Goal: Transaction & Acquisition: Purchase product/service

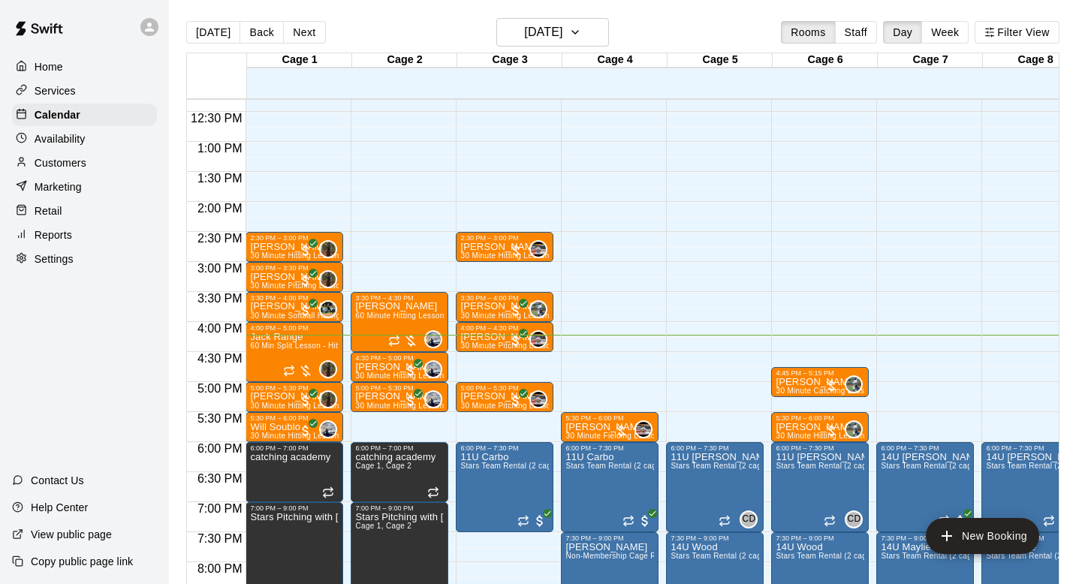
scroll to position [744, 0]
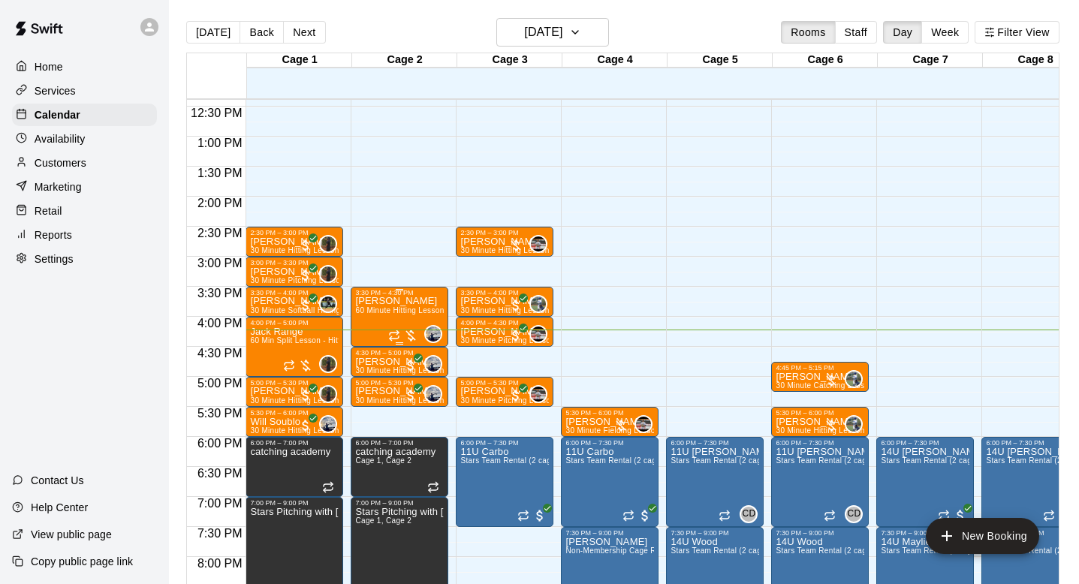
click at [389, 306] on div "William Burch 60 Minute Hitting Lesson" at bounding box center [399, 589] width 89 height 584
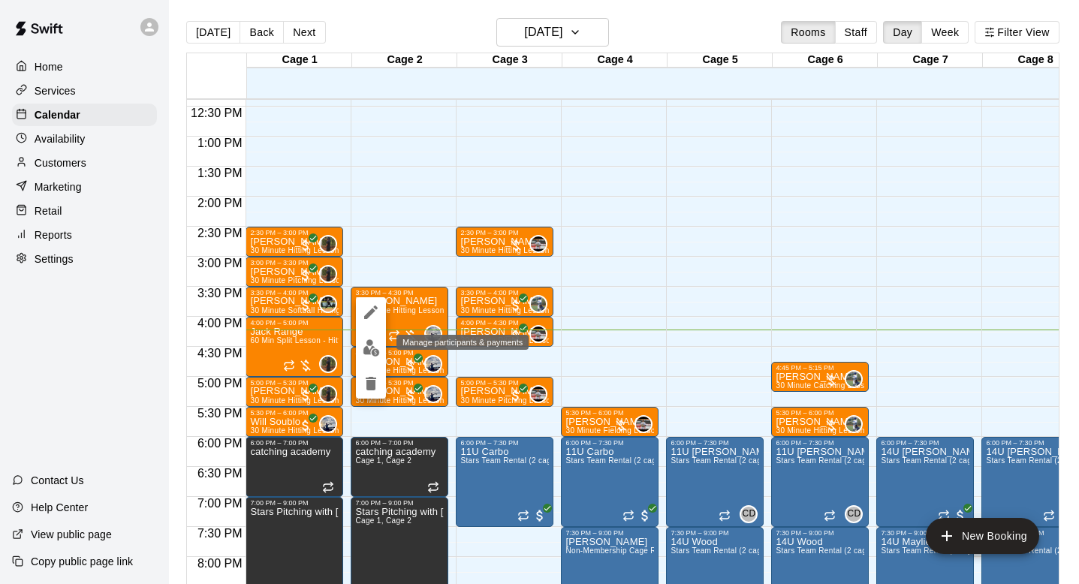
click at [376, 346] on img "edit" at bounding box center [371, 348] width 17 height 17
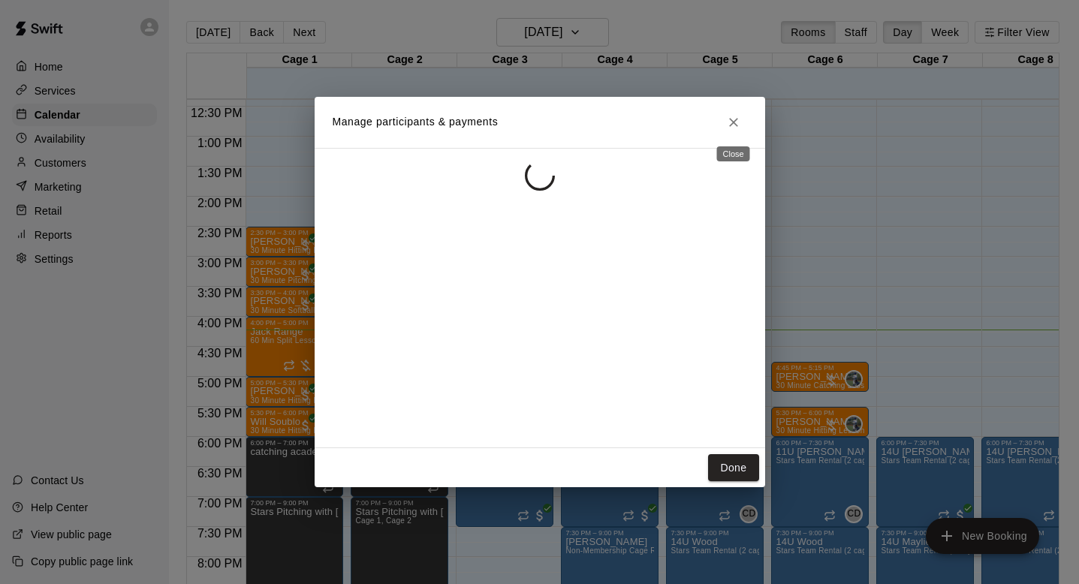
click at [732, 123] on icon "Close" at bounding box center [733, 122] width 9 height 9
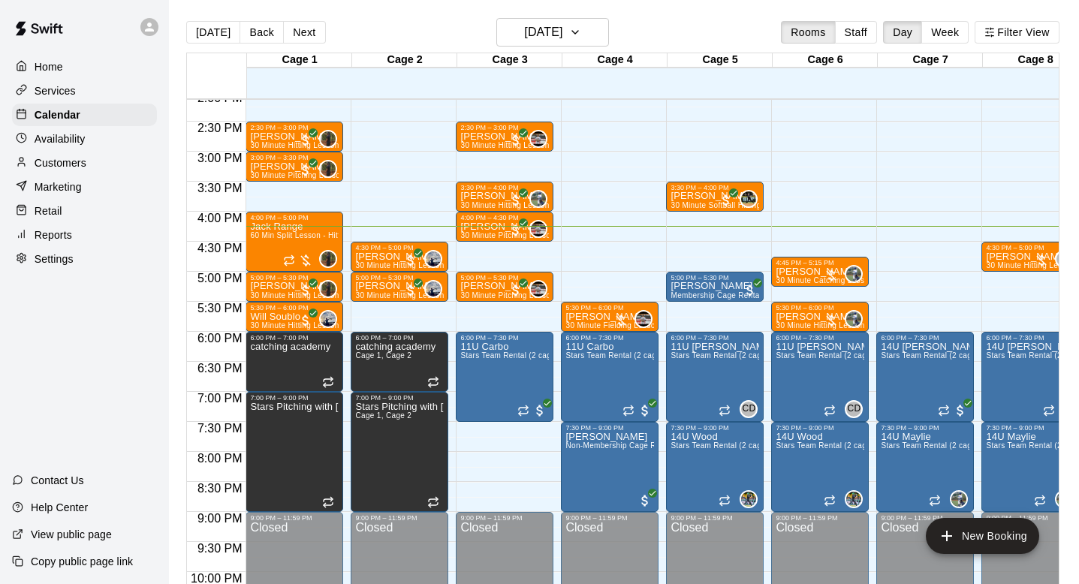
scroll to position [823, 0]
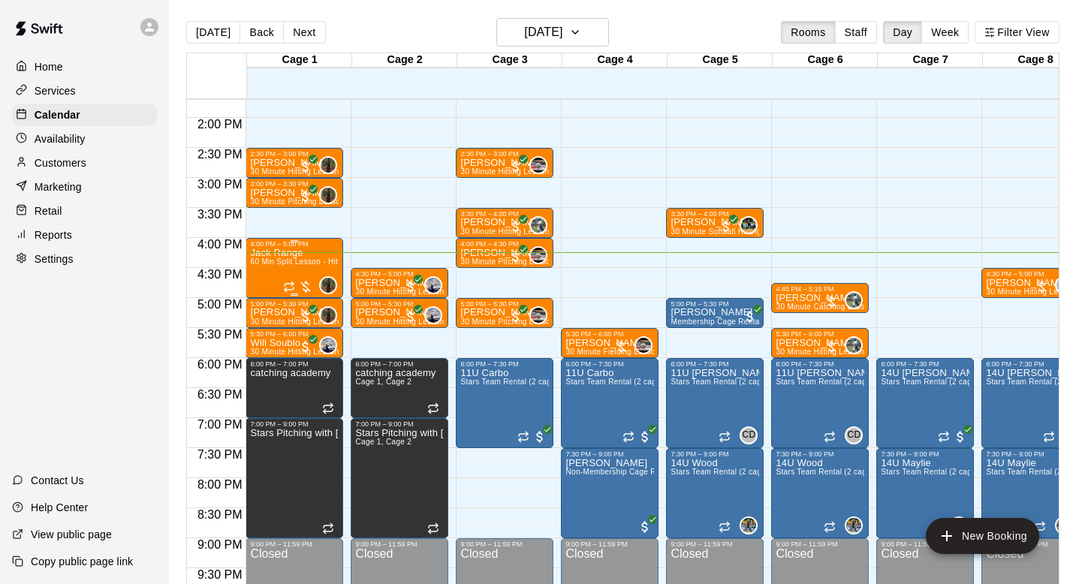
click at [272, 264] on span "60 Min Split Lesson - Hitting/Pitching" at bounding box center [316, 262] width 132 height 8
click at [266, 312] on img "edit" at bounding box center [266, 309] width 17 height 17
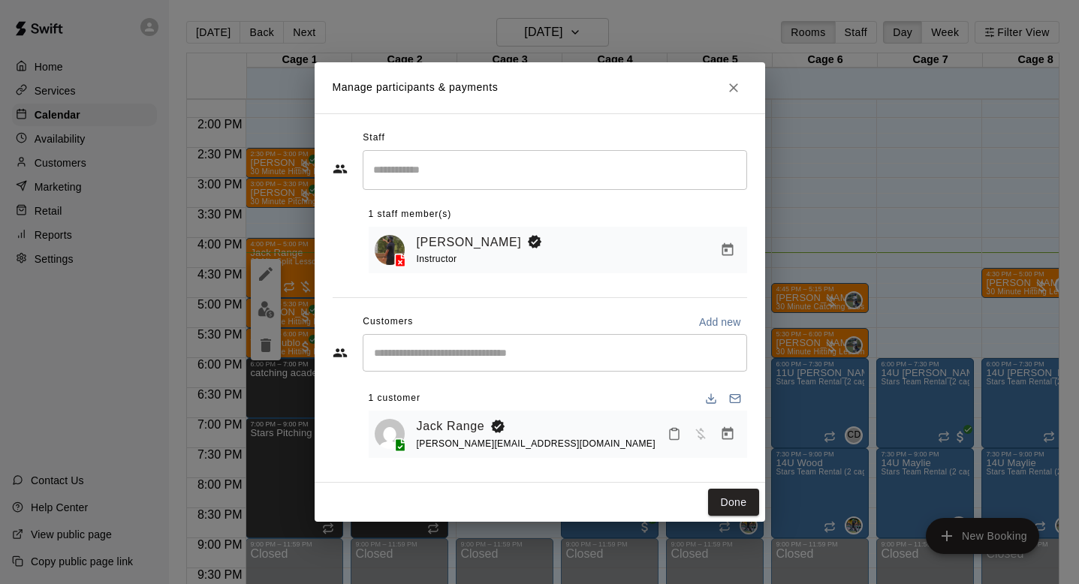
click at [731, 433] on icon "Manage bookings & payment" at bounding box center [727, 434] width 15 height 15
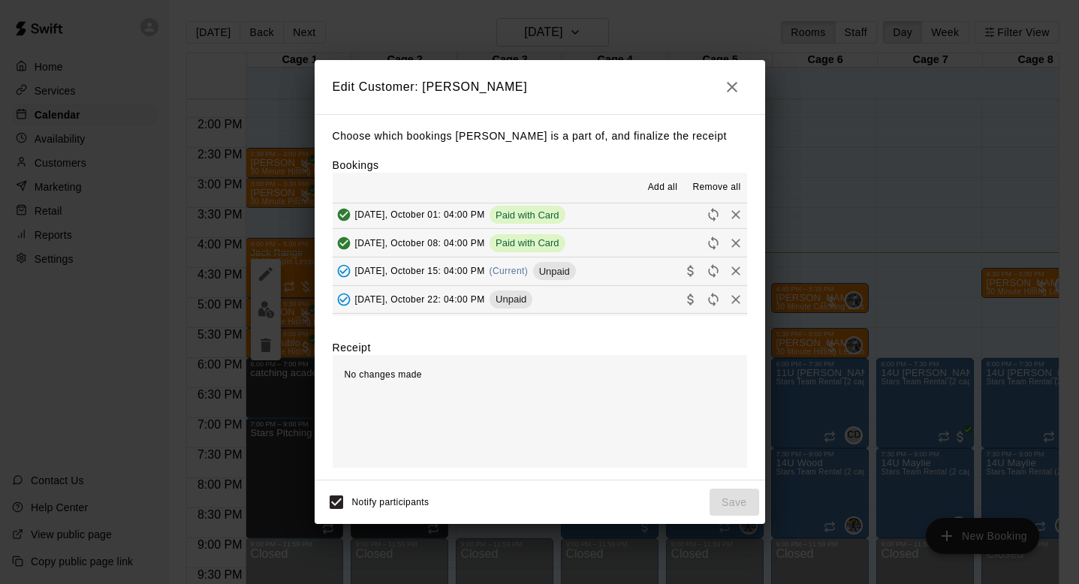
scroll to position [88, 0]
click at [651, 273] on button "[DATE], October 15: 04:00 PM (Current) Unpaid" at bounding box center [540, 271] width 415 height 28
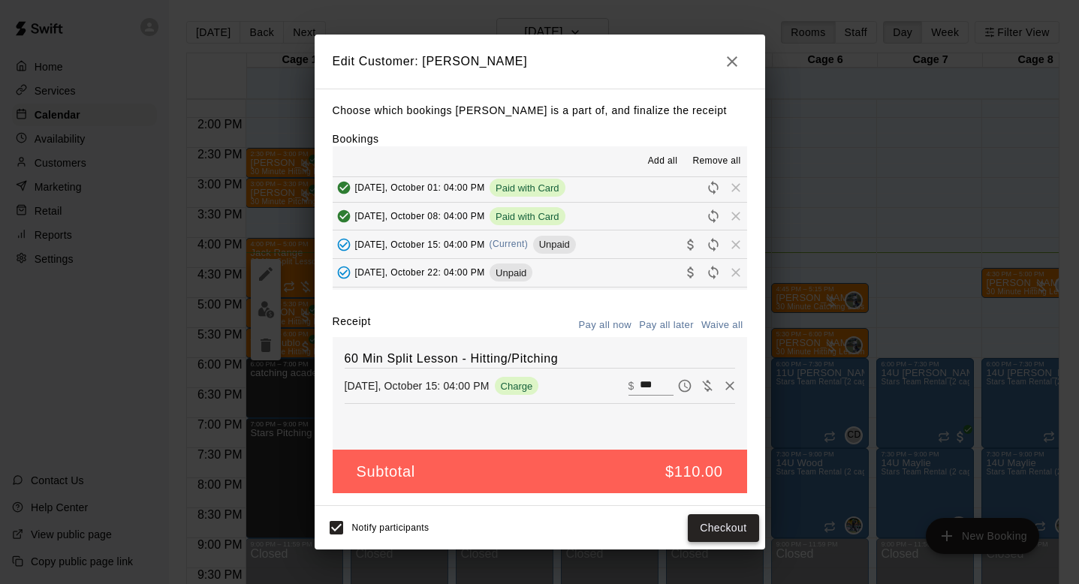
click at [727, 533] on button "Checkout" at bounding box center [723, 529] width 71 height 28
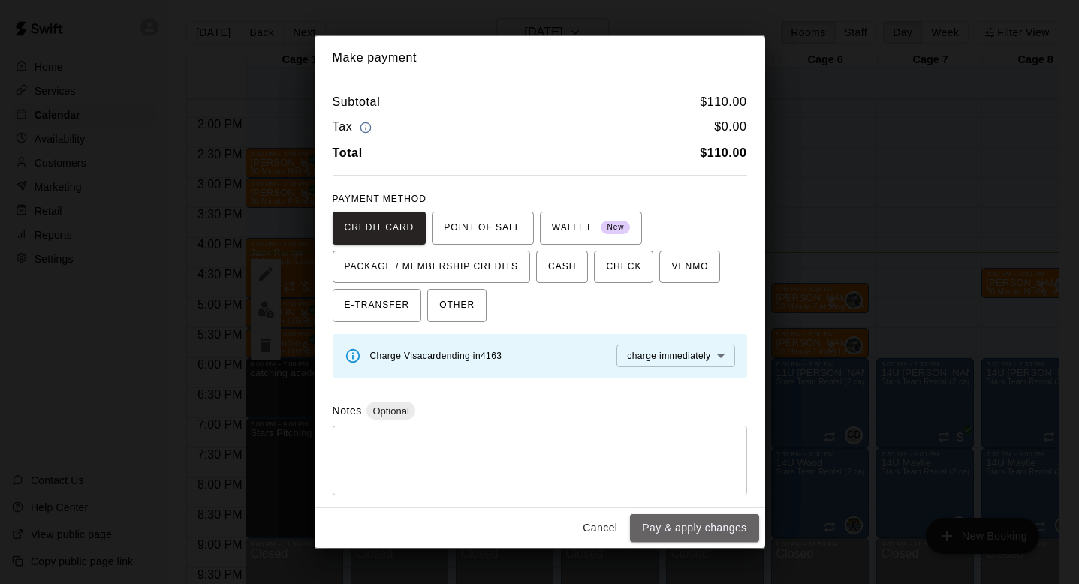
click at [727, 533] on button "Pay & apply changes" at bounding box center [694, 529] width 128 height 28
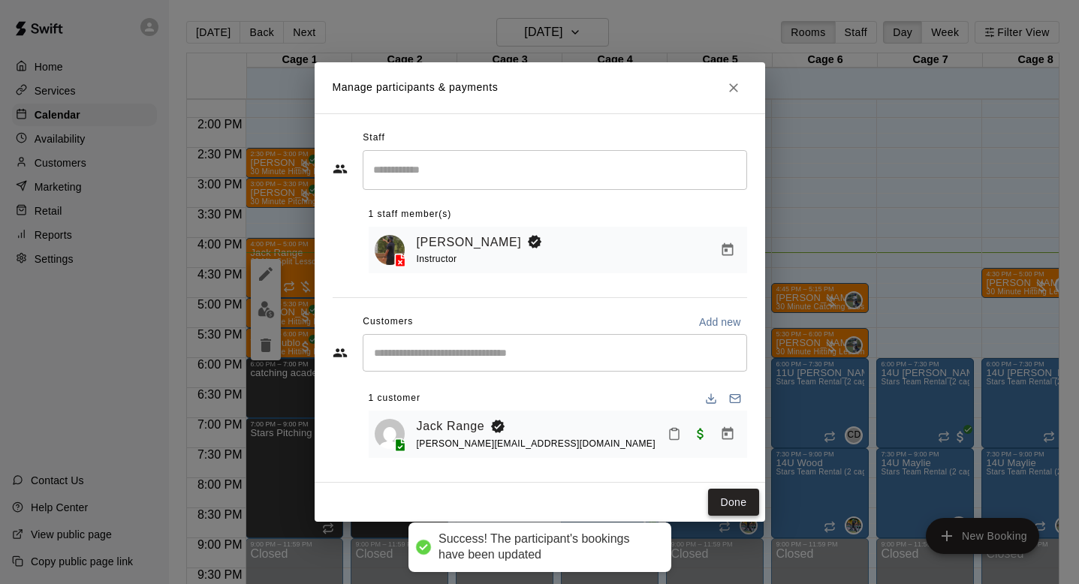
click at [731, 506] on button "Done" at bounding box center [733, 503] width 50 height 28
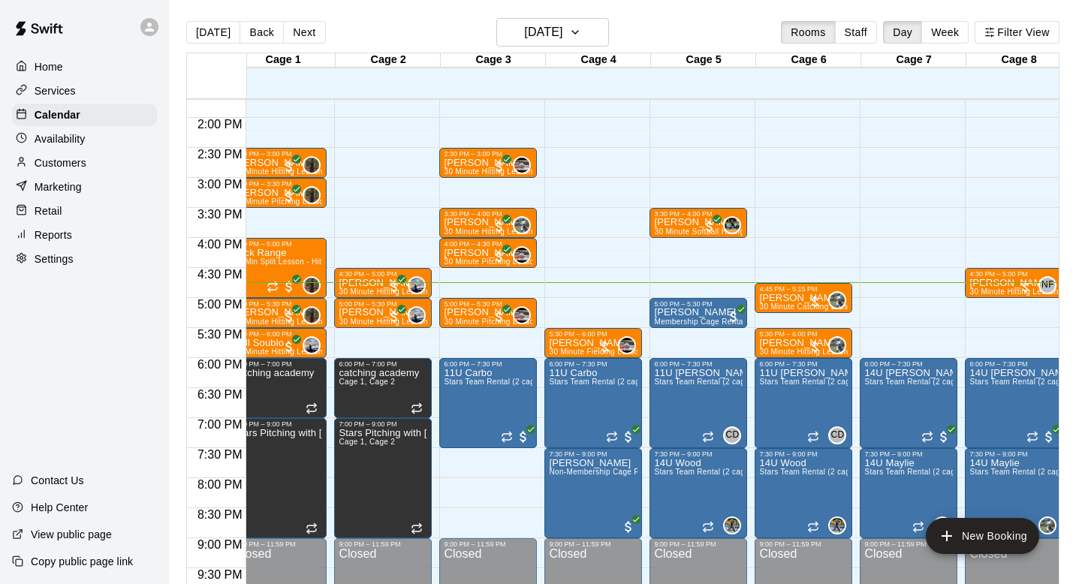
scroll to position [0, 0]
